Goal: Task Accomplishment & Management: Manage account settings

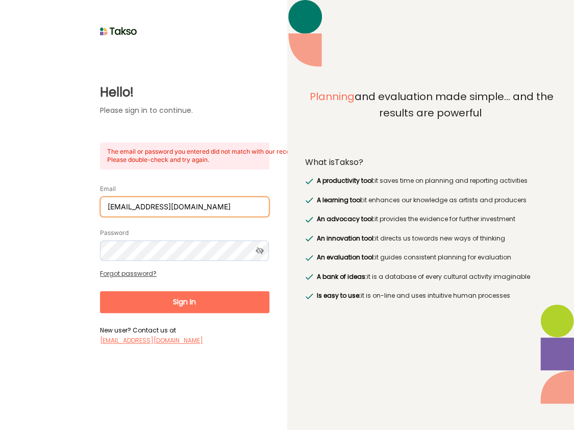
type input "[PERSON_NAME][EMAIL_ADDRESS][DOMAIN_NAME]"
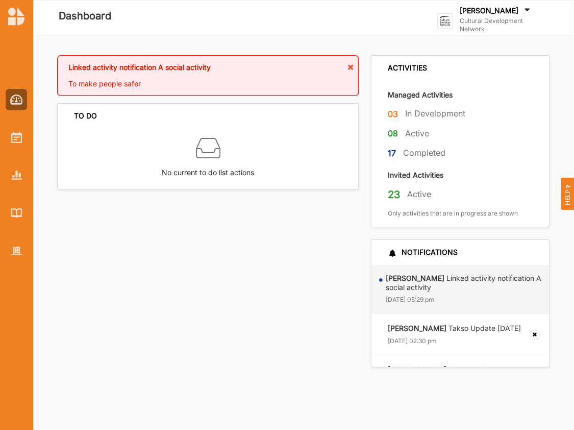
click at [507, 11] on label "[PERSON_NAME]" at bounding box center [489, 10] width 59 height 9
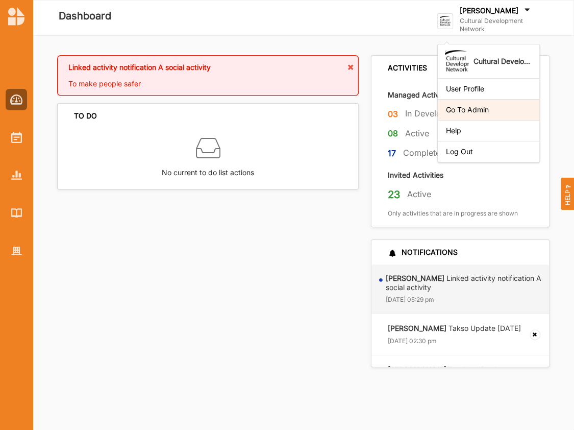
click at [475, 109] on div "Go To Admin" at bounding box center [488, 109] width 85 height 9
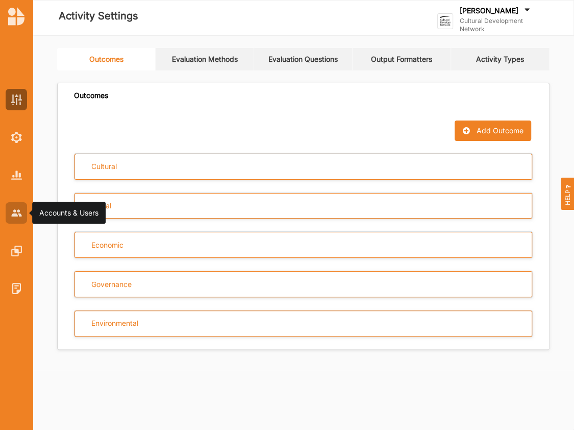
click at [12, 213] on img at bounding box center [16, 212] width 11 height 7
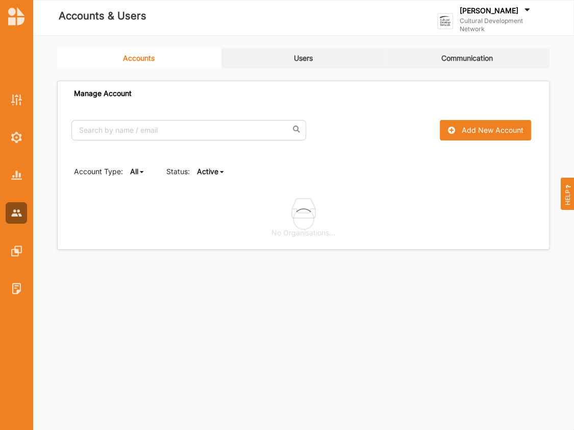
click at [299, 56] on link "Users" at bounding box center [303, 58] width 164 height 20
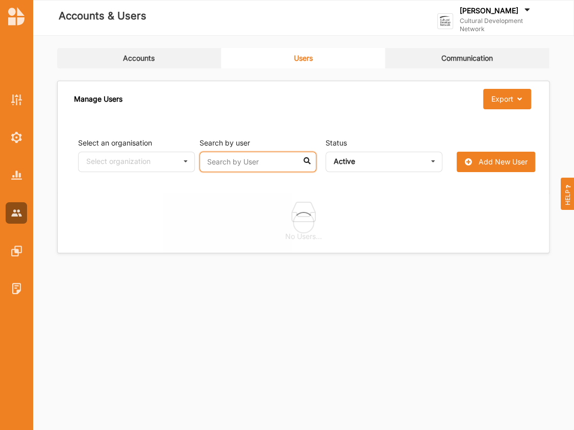
click at [262, 166] on input "text" at bounding box center [258, 162] width 117 height 20
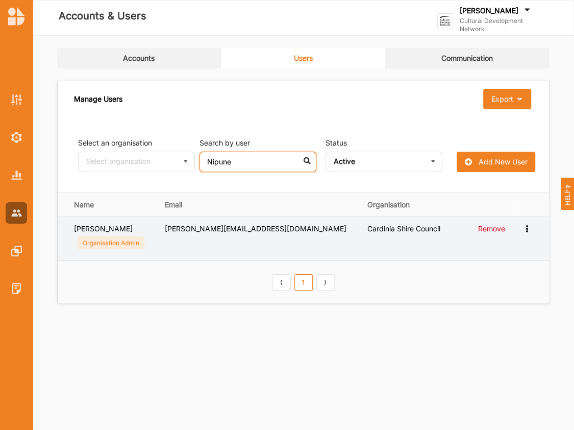
type input "Nipune"
click at [527, 228] on icon at bounding box center [527, 227] width 9 height 7
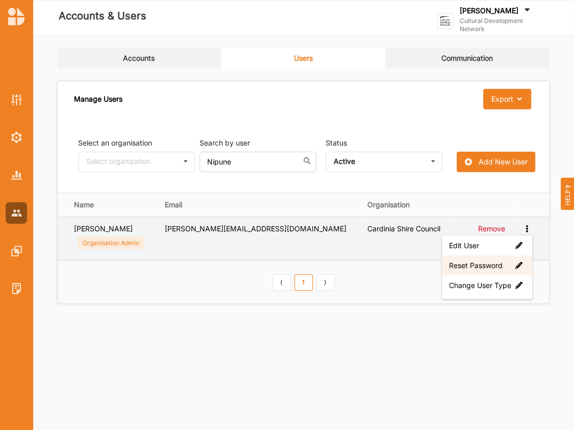
click at [475, 264] on label "Reset Password" at bounding box center [487, 264] width 76 height 9
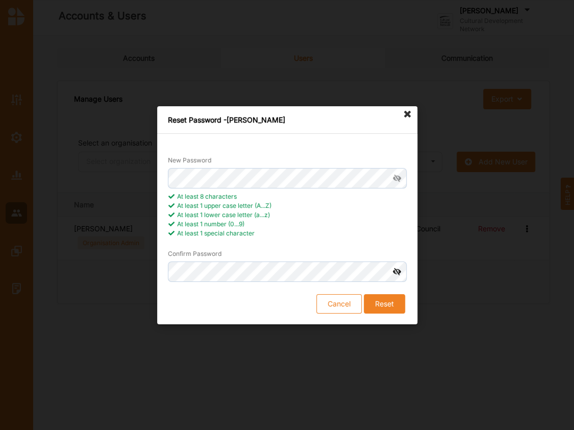
click at [396, 269] on icon at bounding box center [396, 271] width 19 height 20
click at [385, 301] on button "Reset" at bounding box center [383, 302] width 41 height 19
